Goal: Find specific page/section: Find specific page/section

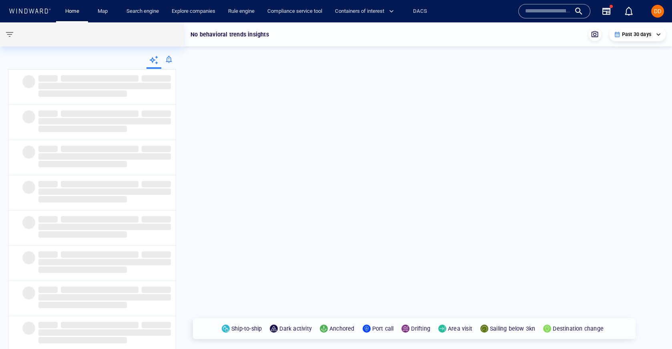
click at [168, 65] on div at bounding box center [168, 61] width 15 height 16
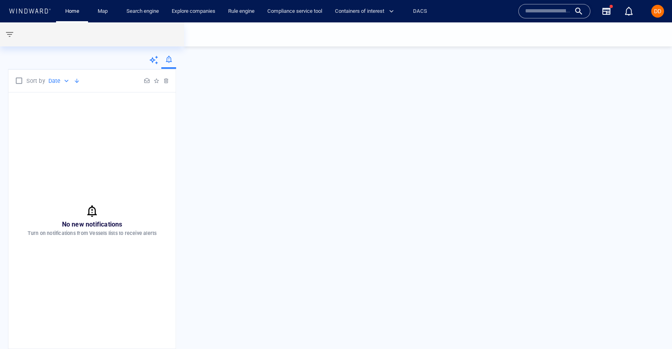
click at [150, 63] on icon at bounding box center [154, 60] width 10 height 10
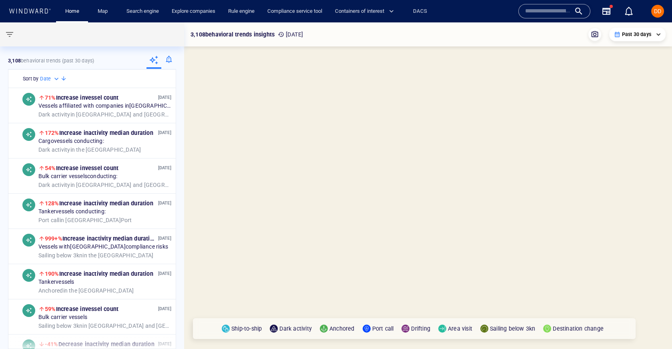
click at [168, 61] on div at bounding box center [168, 61] width 15 height 16
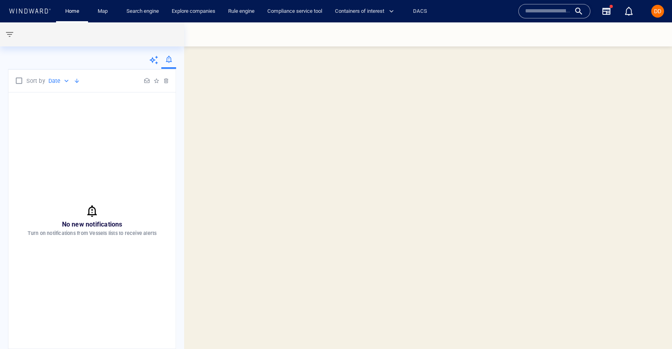
click at [157, 63] on icon at bounding box center [153, 60] width 9 height 9
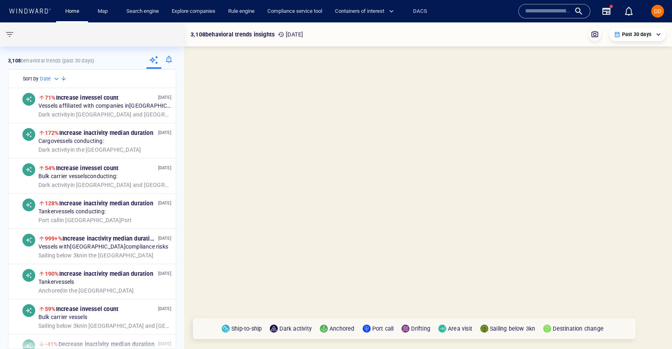
click at [528, 10] on input "text" at bounding box center [548, 11] width 46 height 12
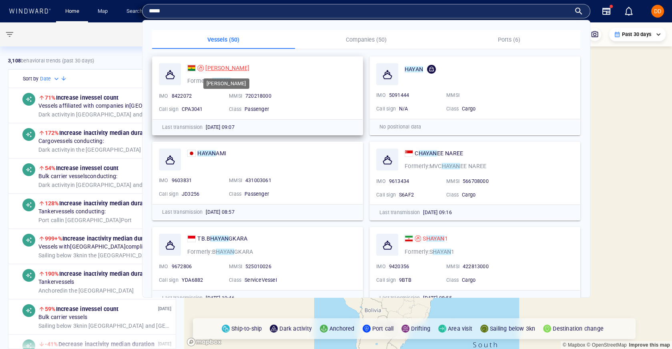
type input "*****"
click at [219, 69] on span "[PERSON_NAME]" at bounding box center [227, 68] width 44 height 6
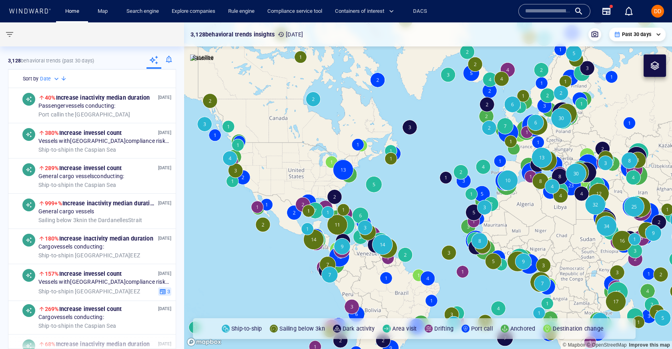
click at [556, 11] on input "text" at bounding box center [548, 11] width 46 height 12
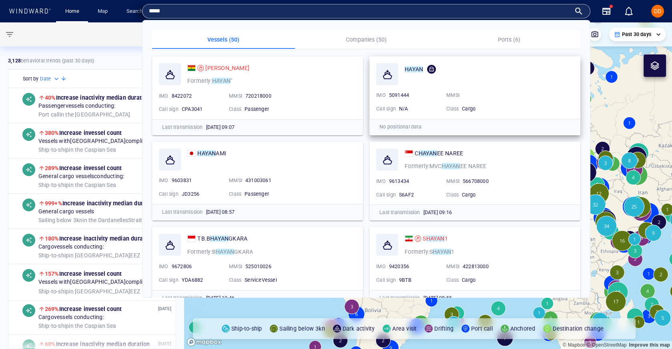
type input "*****"
click at [218, 67] on span "[PERSON_NAME]" at bounding box center [227, 68] width 44 height 6
click at [229, 69] on canvas "Map" at bounding box center [428, 185] width 488 height 327
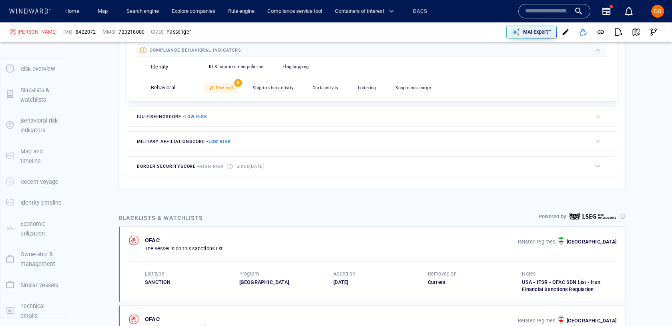
scroll to position [298, 0]
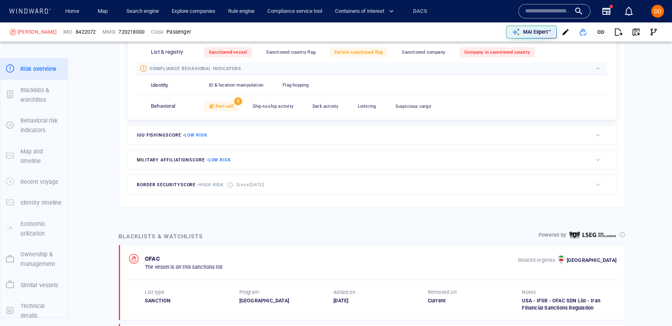
click at [191, 182] on span "border security score - High risk" at bounding box center [180, 184] width 87 height 5
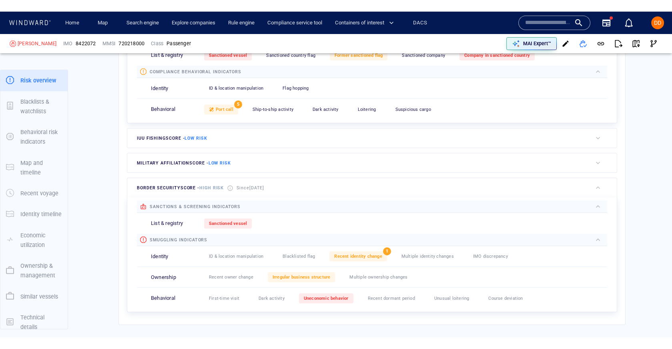
scroll to position [311, 0]
